Goal: Task Accomplishment & Management: Manage account settings

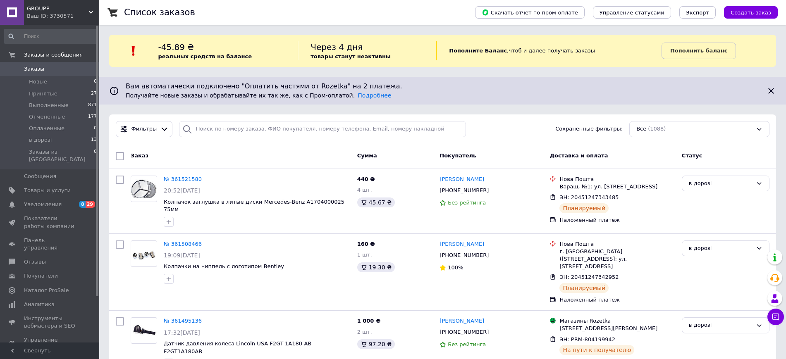
click at [38, 12] on span "GROUPP" at bounding box center [58, 8] width 62 height 7
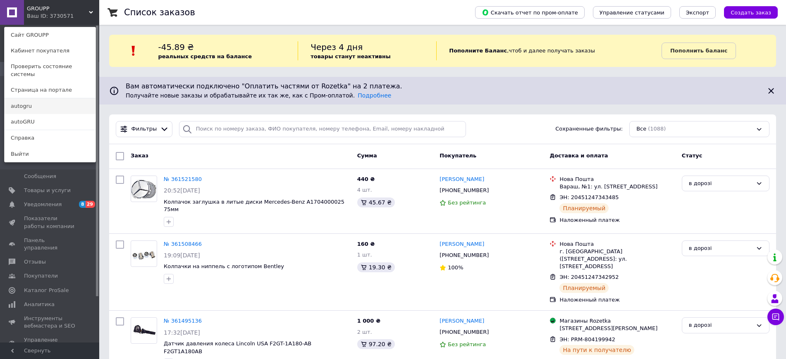
click at [24, 102] on link "autogru" at bounding box center [50, 106] width 91 height 16
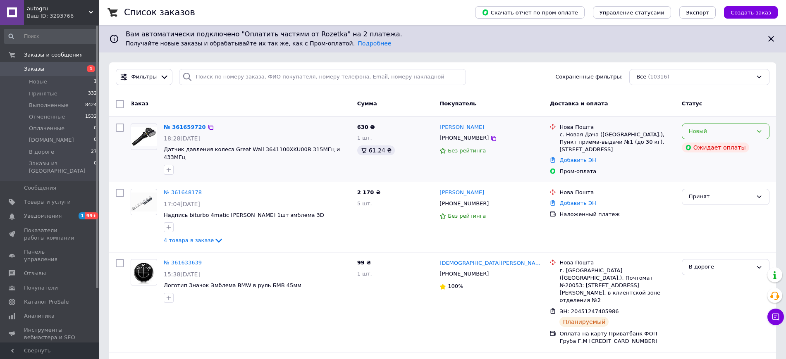
click at [747, 135] on div "Новый" at bounding box center [721, 131] width 64 height 9
click at [716, 144] on li "Принят" at bounding box center [725, 148] width 87 height 15
click at [188, 127] on link "№ 361659720" at bounding box center [183, 127] width 38 height 6
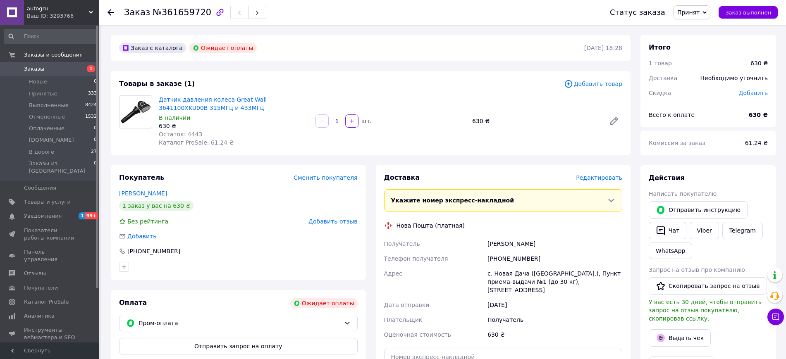
click at [246, 94] on div "Датчик давления колеса Great Wall 3641100XKU00B 315МГц и 433МГц В наличии 630 ₴…" at bounding box center [234, 121] width 157 height 55
click at [245, 98] on link "Датчик давления колеса Great Wall 3641100XKU00B 315МГц и 433МГц" at bounding box center [213, 103] width 108 height 15
click at [231, 317] on div "Пром-оплата" at bounding box center [238, 323] width 239 height 17
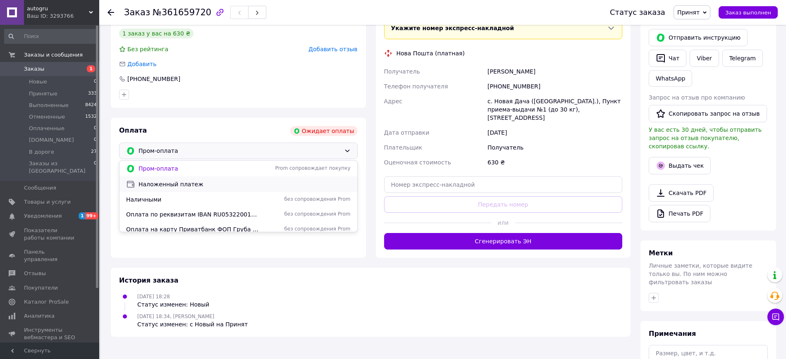
click at [196, 186] on span "Наложенный платеж" at bounding box center [245, 184] width 212 height 8
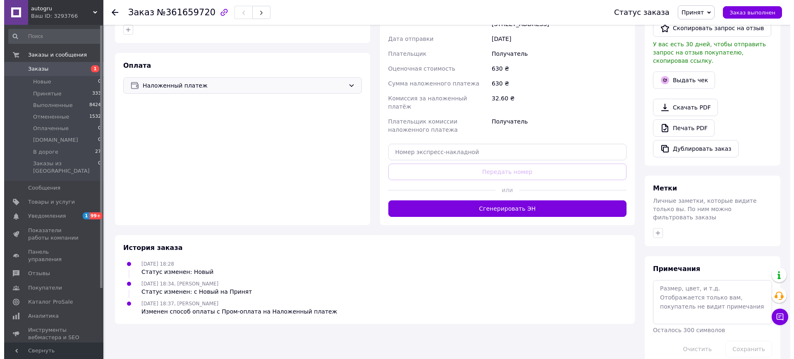
scroll to position [65, 0]
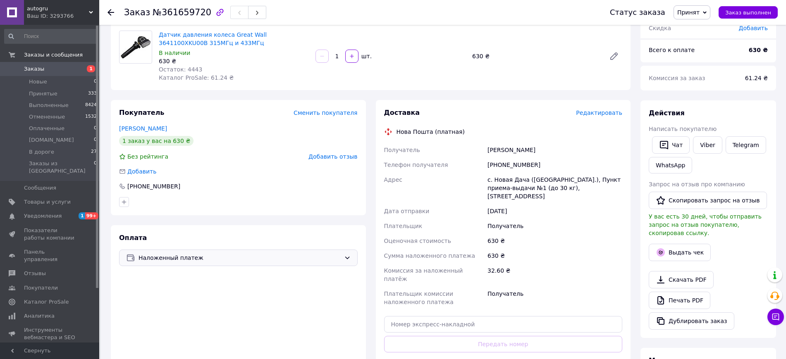
click at [605, 114] on span "Редактировать" at bounding box center [599, 113] width 46 height 7
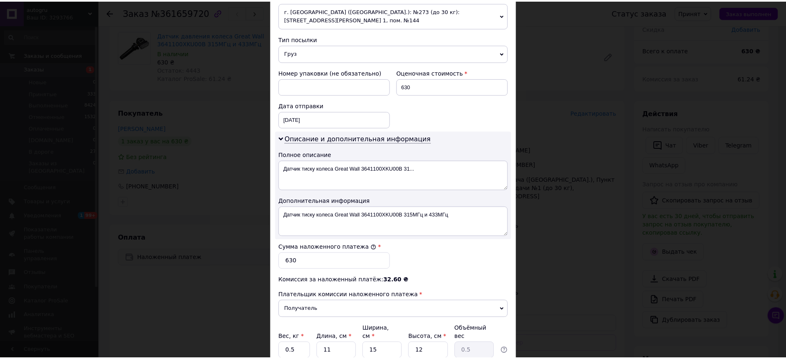
scroll to position [345, 0]
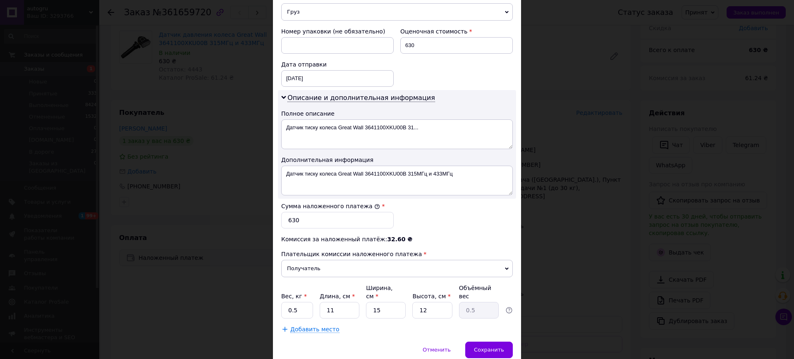
click at [314, 300] on div "Вес, кг * 0.5 Длина, см * 11 Ширина, см * 15 Высота, см * 12 Объёмный вес 0.5" at bounding box center [397, 301] width 232 height 35
click at [309, 302] on input "0.5" at bounding box center [297, 310] width 32 height 17
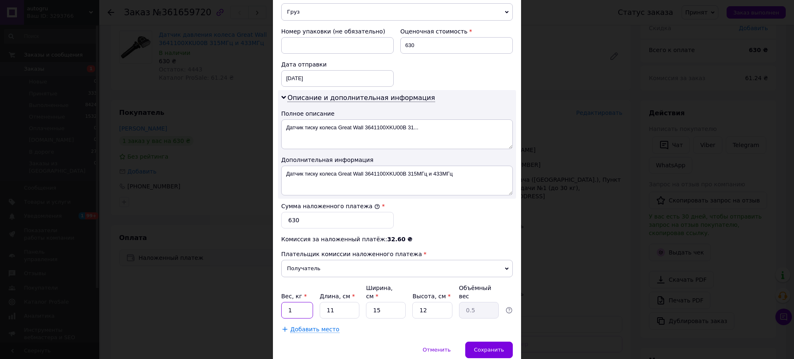
type input "1"
click at [333, 302] on input "11" at bounding box center [340, 310] width 40 height 17
drag, startPoint x: 333, startPoint y: 302, endPoint x: 337, endPoint y: 301, distance: 4.2
click at [333, 302] on input "11" at bounding box center [340, 310] width 40 height 17
type input "1"
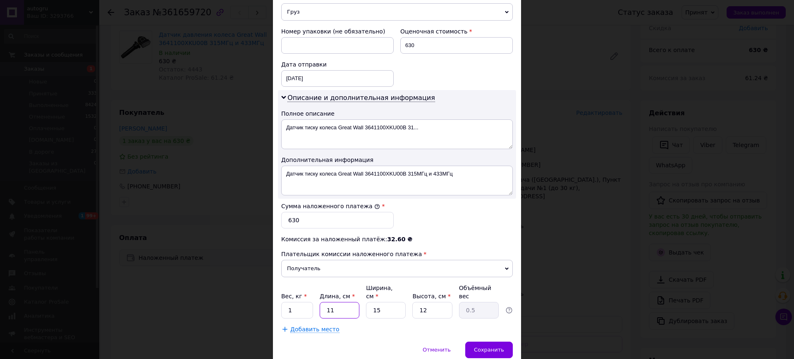
type input "0.1"
type input "1"
click at [380, 302] on input "15" at bounding box center [386, 310] width 40 height 17
drag, startPoint x: 380, startPoint y: 301, endPoint x: 425, endPoint y: 298, distance: 44.8
click at [380, 302] on input "15" at bounding box center [386, 310] width 40 height 17
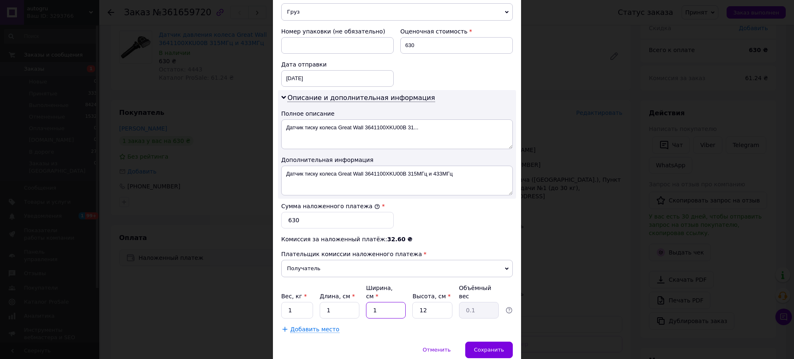
type input "1"
click at [438, 302] on input "12" at bounding box center [432, 310] width 40 height 17
type input "1"
drag, startPoint x: 385, startPoint y: 322, endPoint x: 379, endPoint y: 322, distance: 6.6
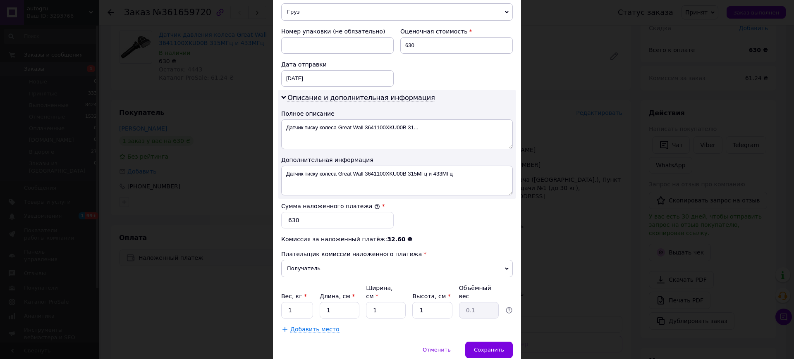
click at [385, 325] on div "Добавить место" at bounding box center [397, 329] width 232 height 8
click at [498, 342] on div "Сохранить" at bounding box center [489, 350] width 48 height 17
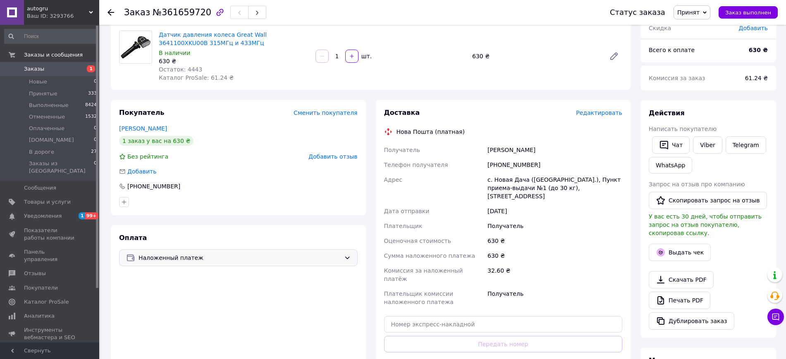
scroll to position [237, 0]
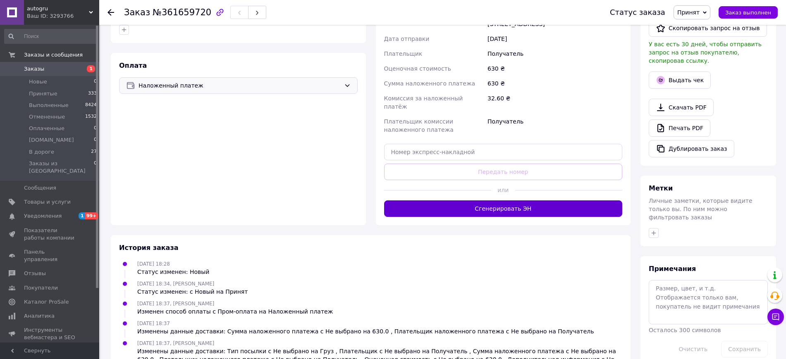
click at [490, 201] on button "Сгенерировать ЭН" at bounding box center [503, 209] width 239 height 17
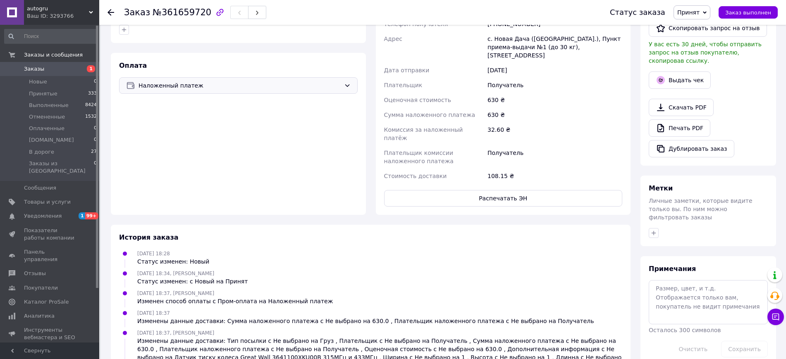
scroll to position [0, 0]
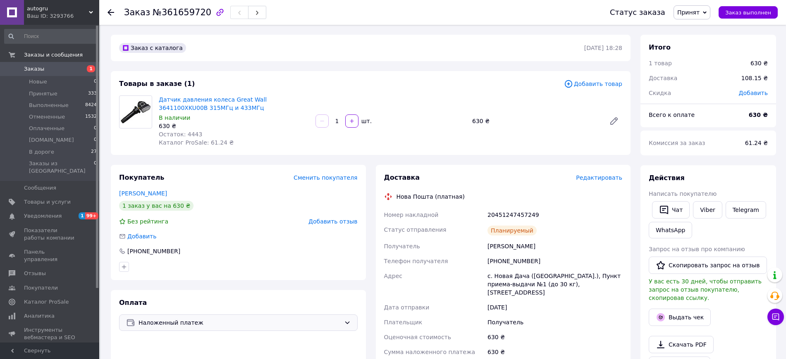
click at [53, 16] on div "Ваш ID: 3293766" at bounding box center [63, 15] width 72 height 7
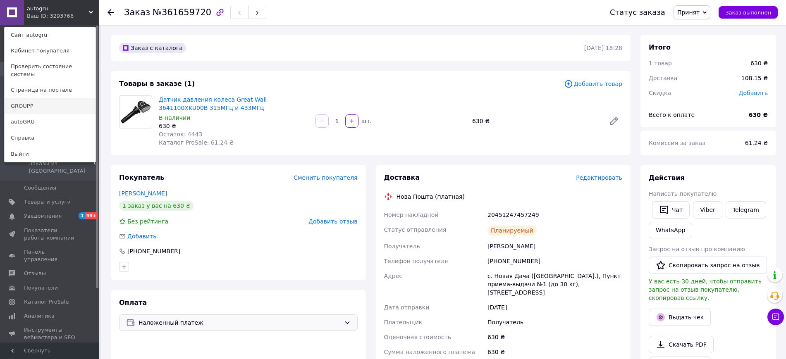
click at [34, 102] on link "GROUPP" at bounding box center [50, 106] width 91 height 16
